Goal: Navigation & Orientation: Find specific page/section

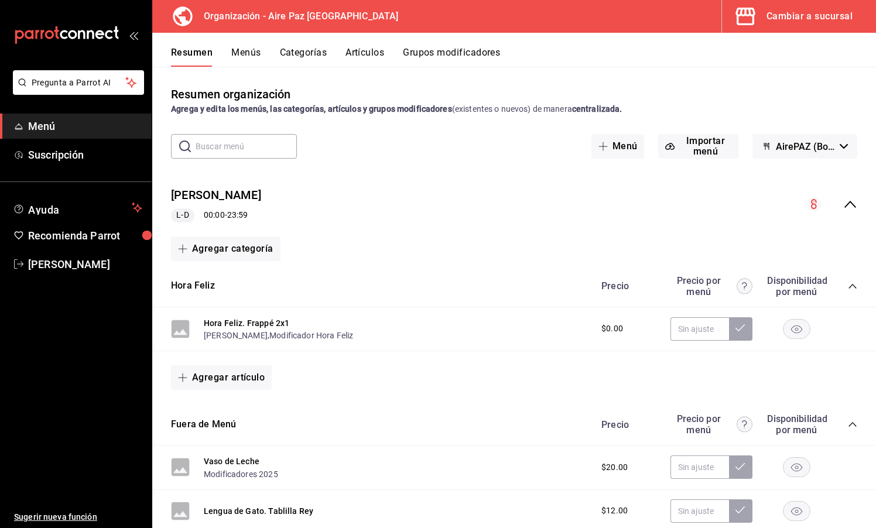
click at [834, 18] on div "Cambiar a sucursal" at bounding box center [810, 16] width 86 height 16
